Goal: Navigation & Orientation: Find specific page/section

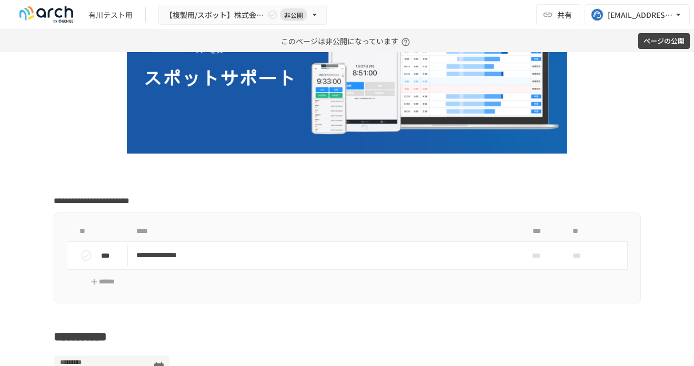
scroll to position [145, 0]
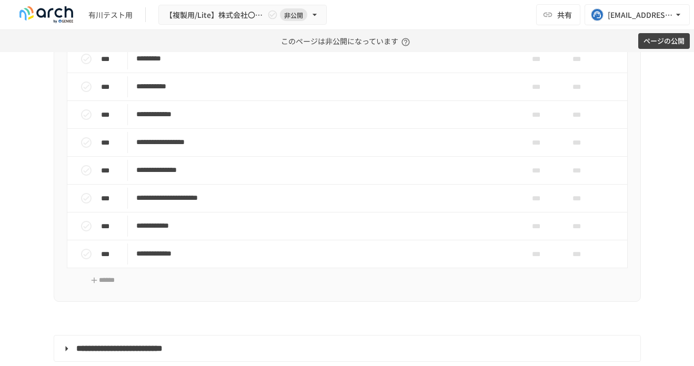
scroll to position [852, 0]
